Goal: Task Accomplishment & Management: Complete application form

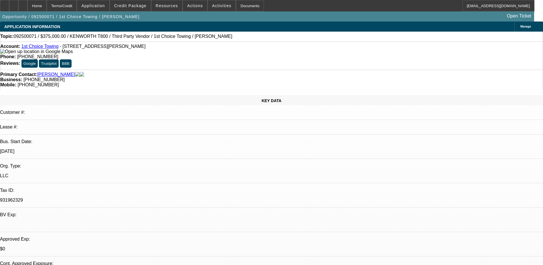
select select "0.15"
select select "2"
select select "0.1"
select select "4"
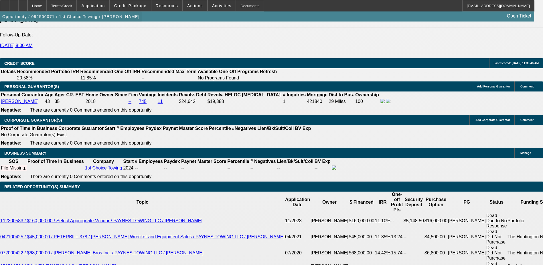
scroll to position [57, 0]
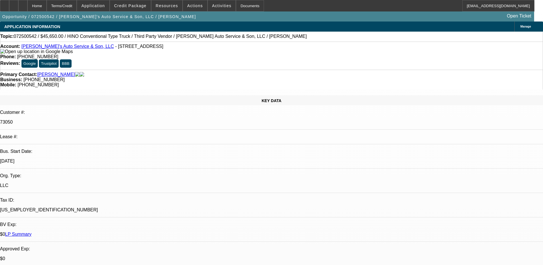
select select "0"
select select "0.1"
select select "0"
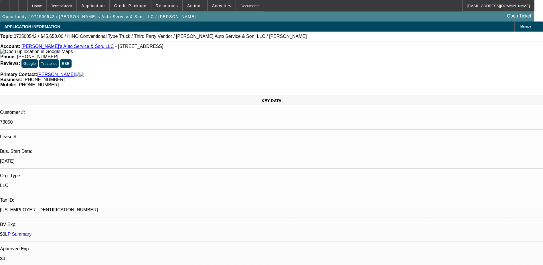
select select "0"
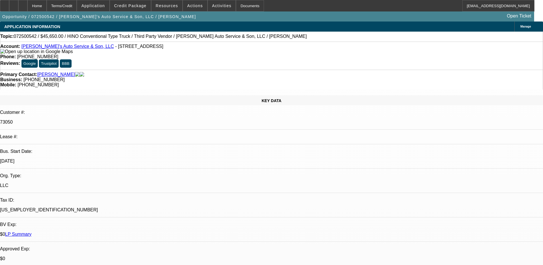
select select "0"
select select "0.1"
select select "1"
select select "4"
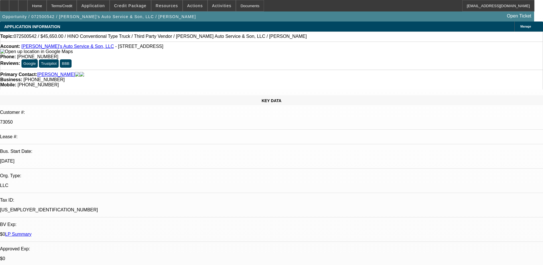
select select "1"
select select "6"
select select "1"
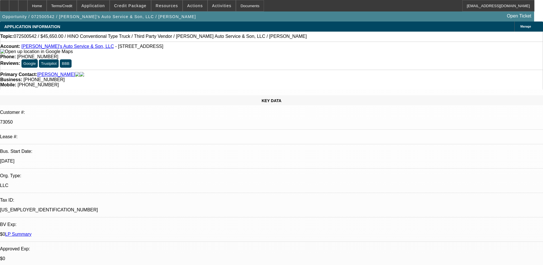
select select "6"
select select "1"
select select "4"
select select "0"
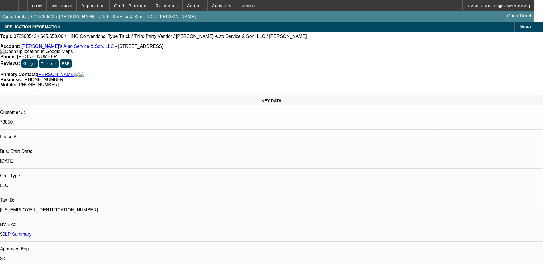
select select "0"
select select "0.1"
select select "4"
select select "0"
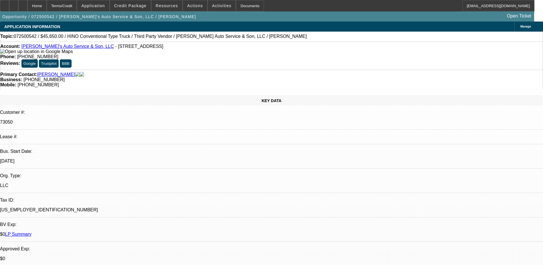
select select "0"
select select "6"
select select "0"
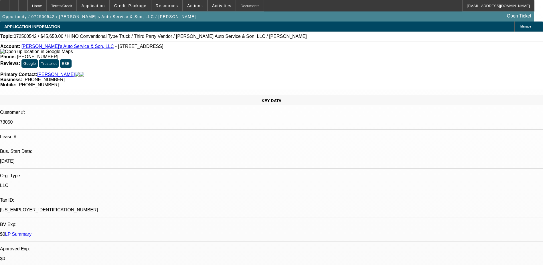
select select "6"
select select "0"
select select "0.1"
select select "4"
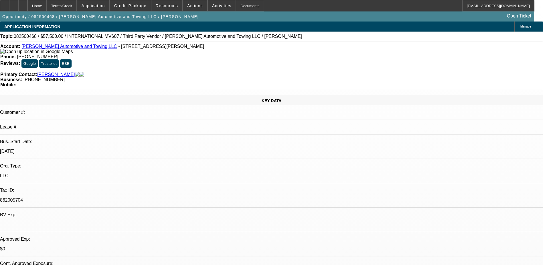
select select "0"
select select "2"
select select "0.1"
select select "0"
select select "2"
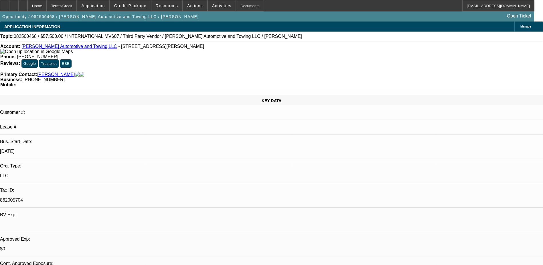
select select "0.1"
select select "0.2"
select select "2"
select select "0.1"
select select "0"
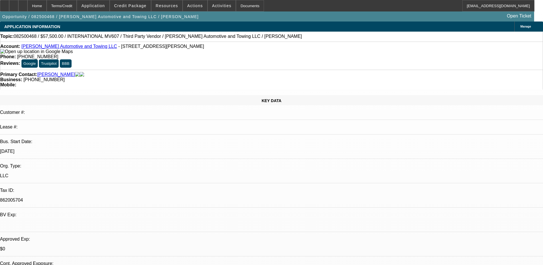
select select "2"
select select "0.1"
drag, startPoint x: 227, startPoint y: 46, endPoint x: 200, endPoint y: 48, distance: 27.0
click at [200, 54] on div "Phone: [PHONE_NUMBER]" at bounding box center [271, 56] width 543 height 5
select select "1"
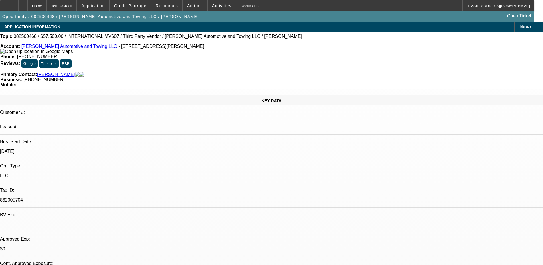
select select "2"
select select "4"
select select "1"
select select "2"
select select "4"
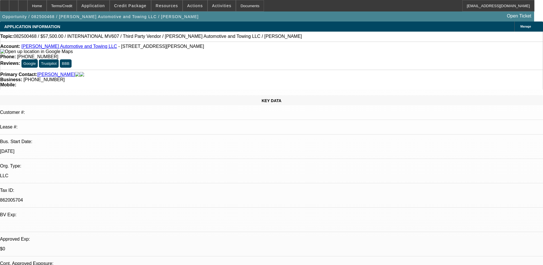
select select "1"
select select "2"
select select "4"
select select "1"
select select "2"
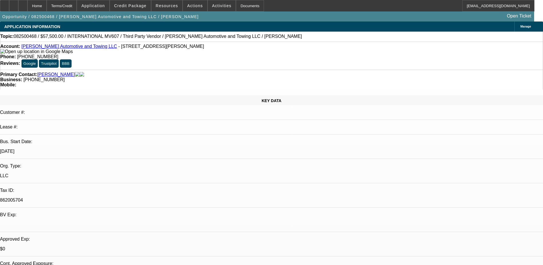
select select "4"
